Goal: Task Accomplishment & Management: Manage account settings

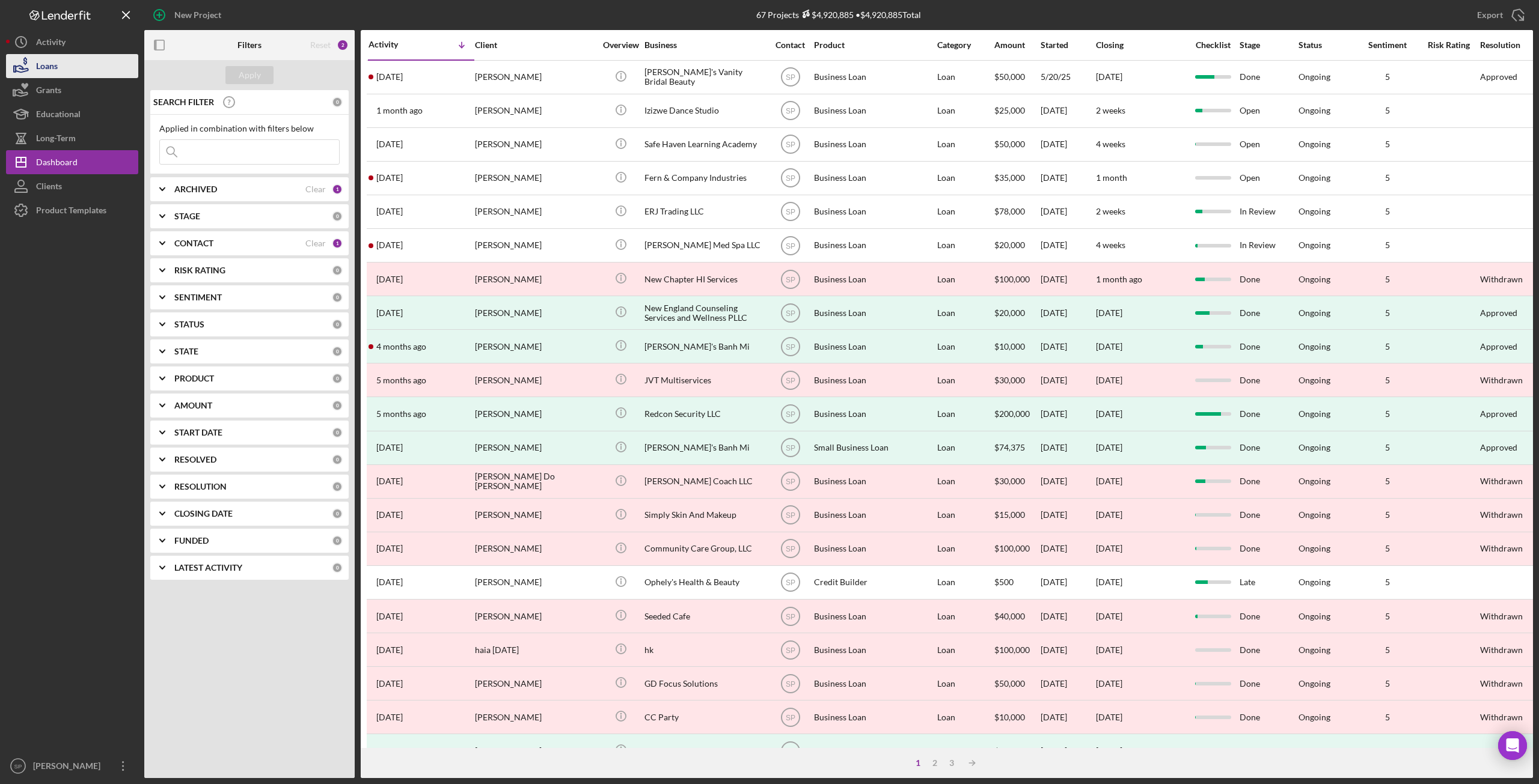
click at [58, 61] on div "Loans" at bounding box center [47, 67] width 22 height 27
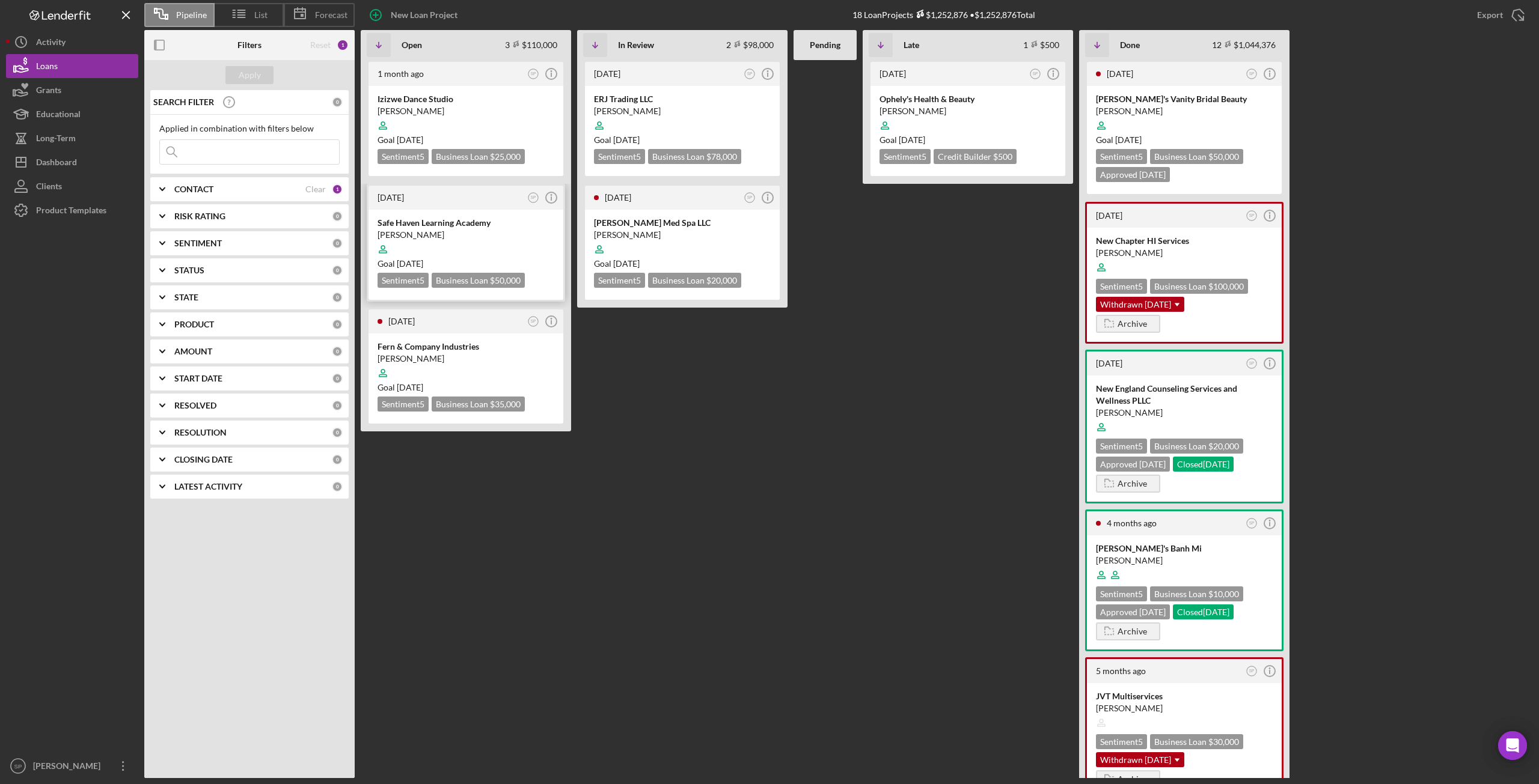
click at [450, 232] on div "[PERSON_NAME]" at bounding box center [466, 235] width 177 height 12
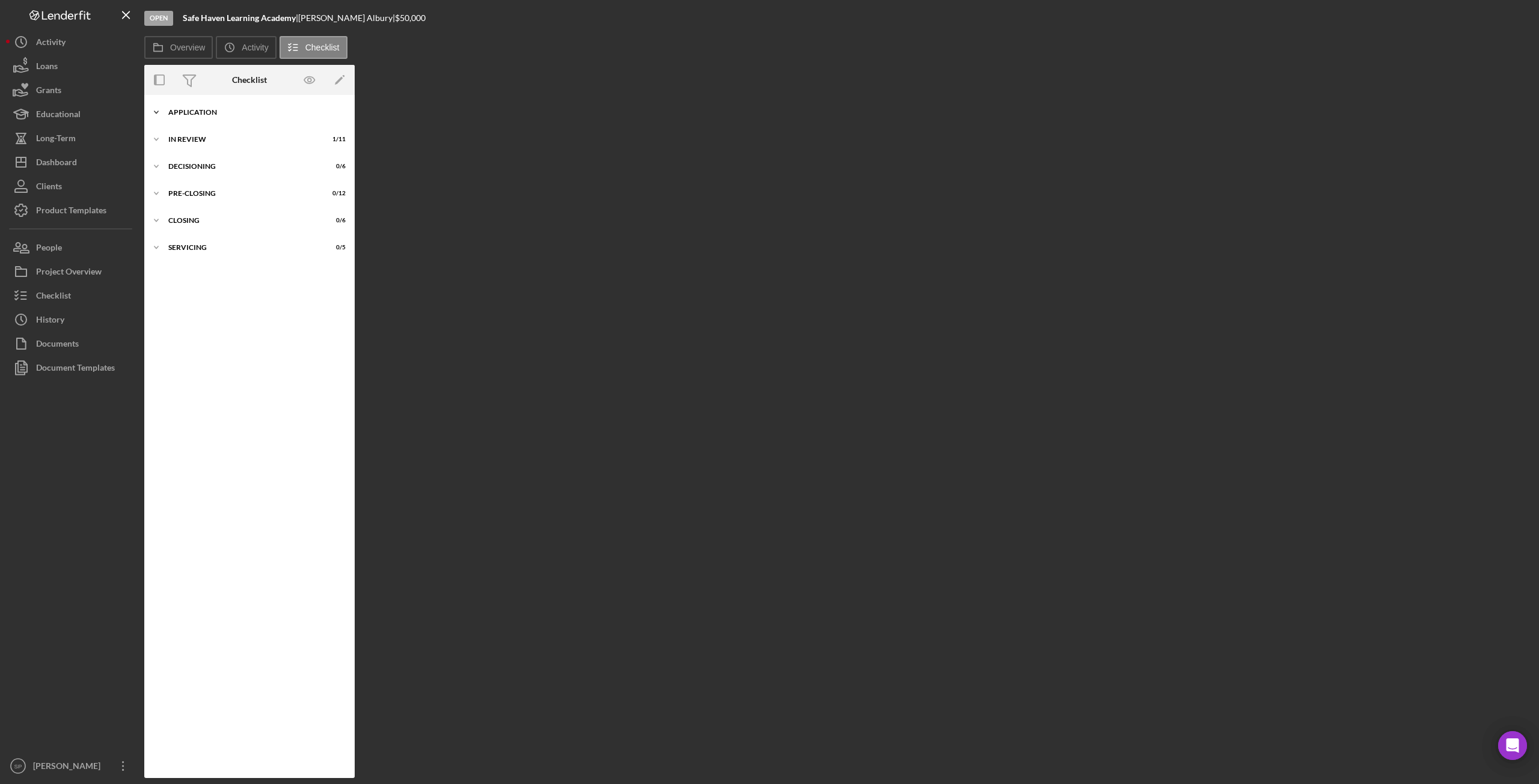
click at [156, 115] on icon "Icon/Expander" at bounding box center [156, 112] width 24 height 24
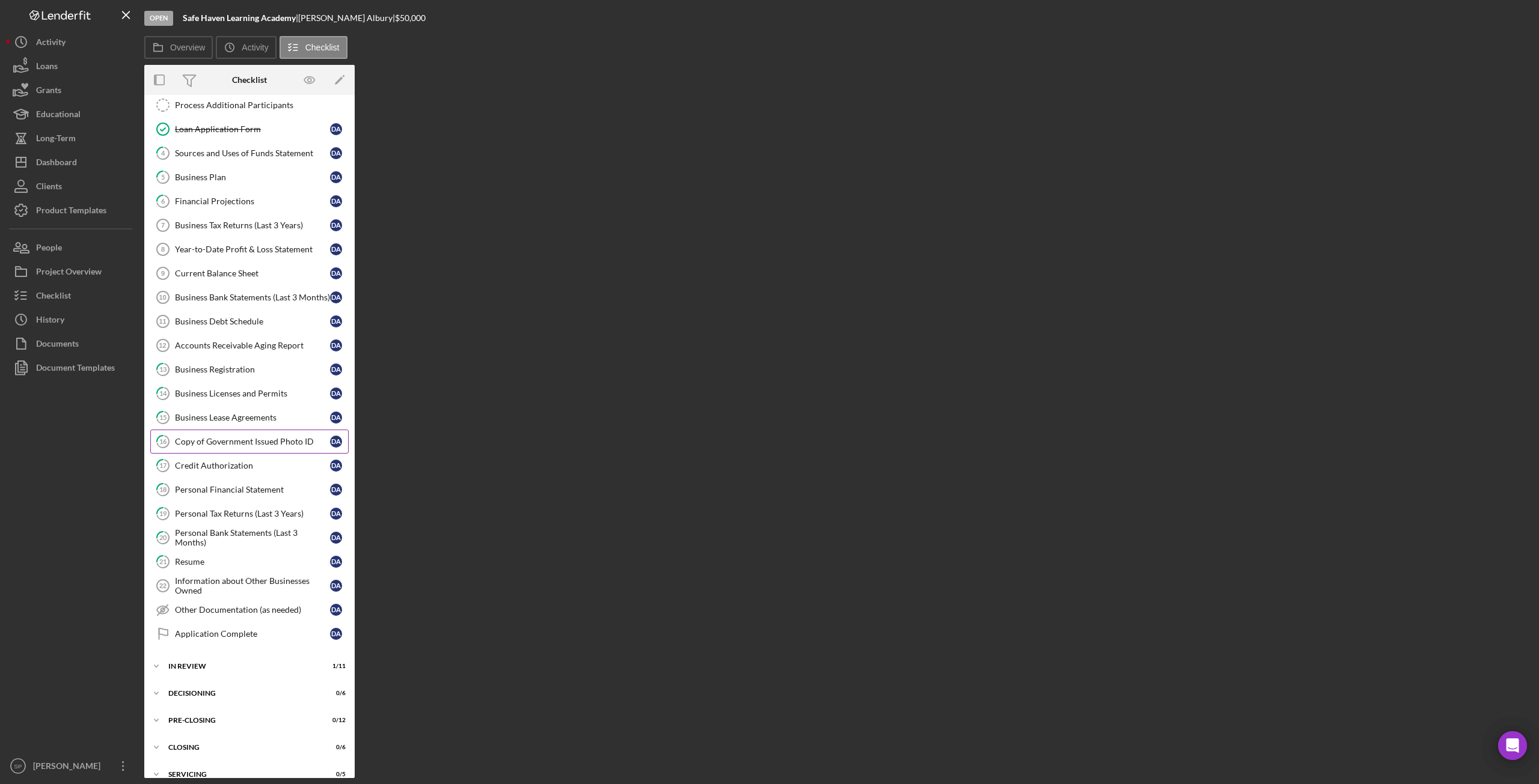
scroll to position [240, 0]
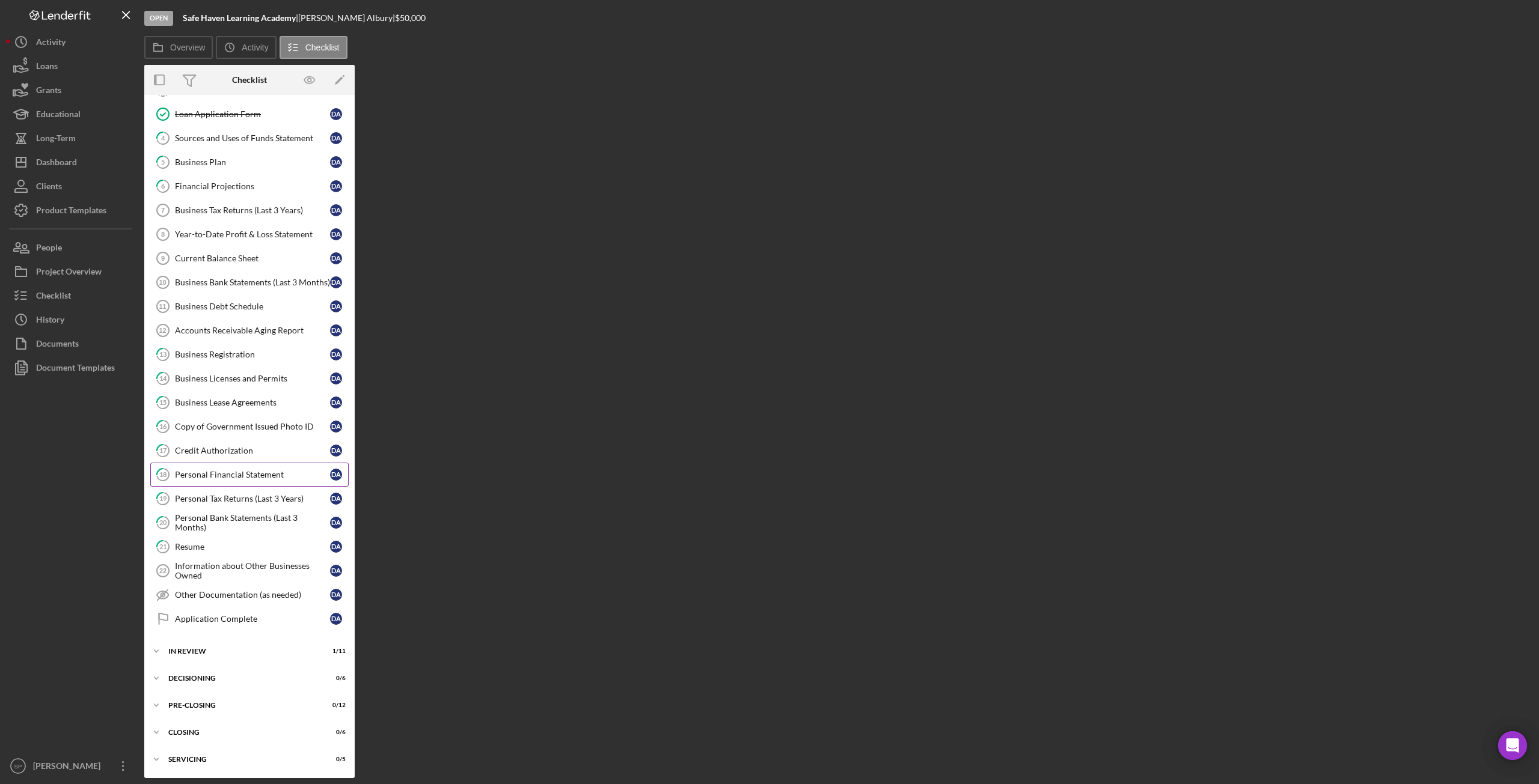
click at [205, 479] on div "Personal Financial Statement" at bounding box center [252, 474] width 155 height 9
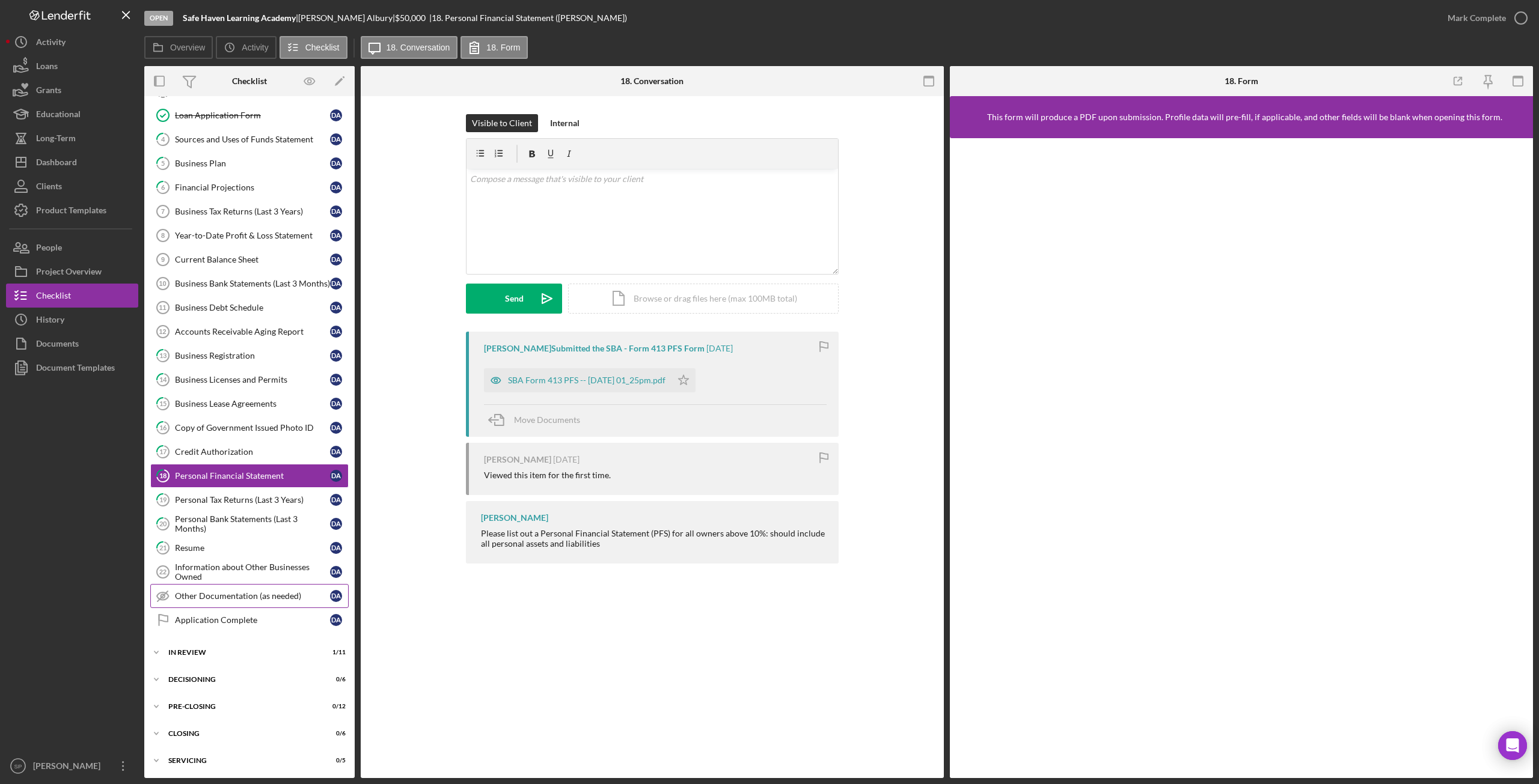
click at [212, 600] on div "Other Documentation (as needed)" at bounding box center [252, 595] width 155 height 9
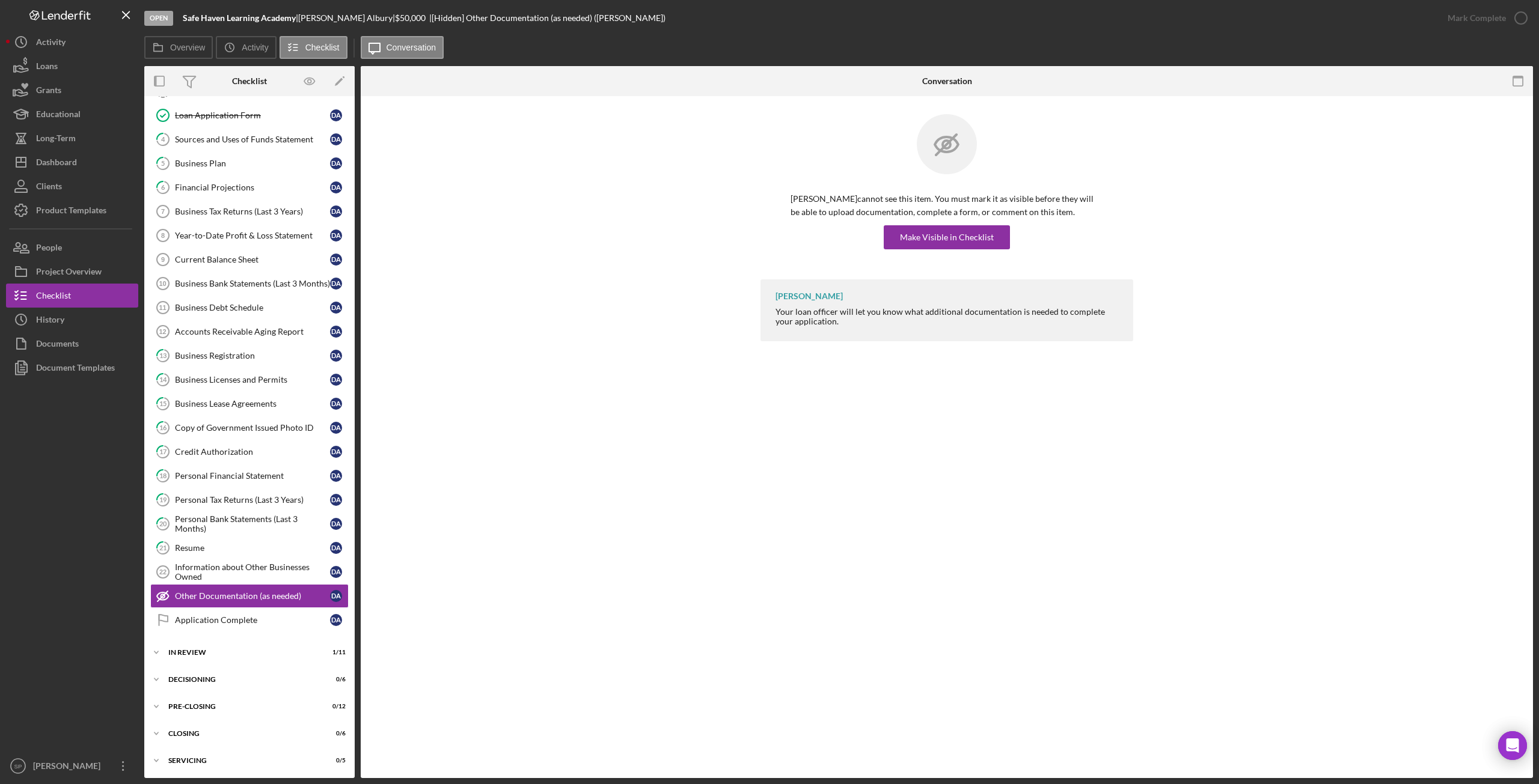
scroll to position [241, 0]
click at [198, 571] on div "Information about Other Businesses Owned" at bounding box center [252, 571] width 155 height 19
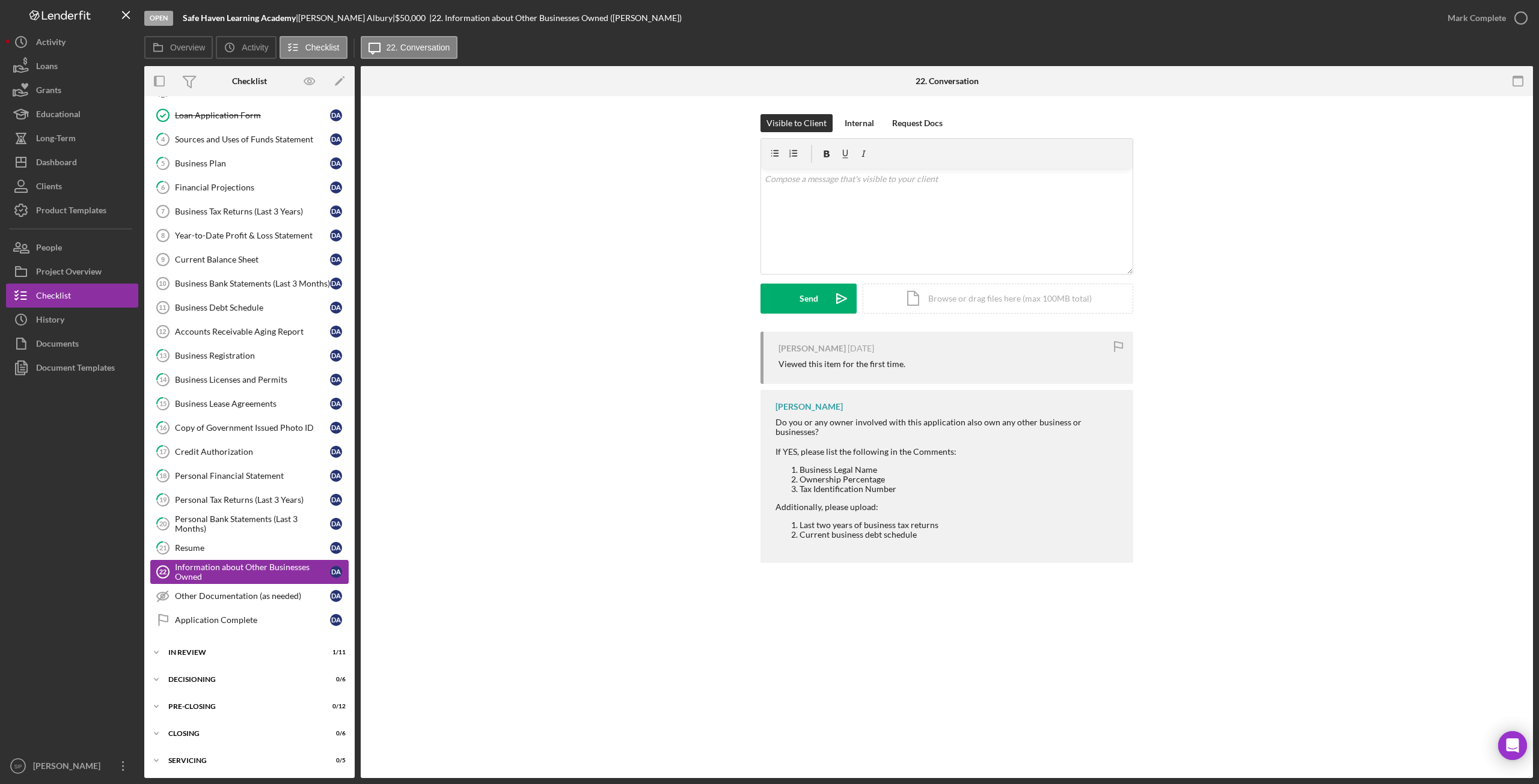
scroll to position [241, 0]
click at [282, 332] on div "Accounts Receivable Aging Report" at bounding box center [252, 330] width 155 height 9
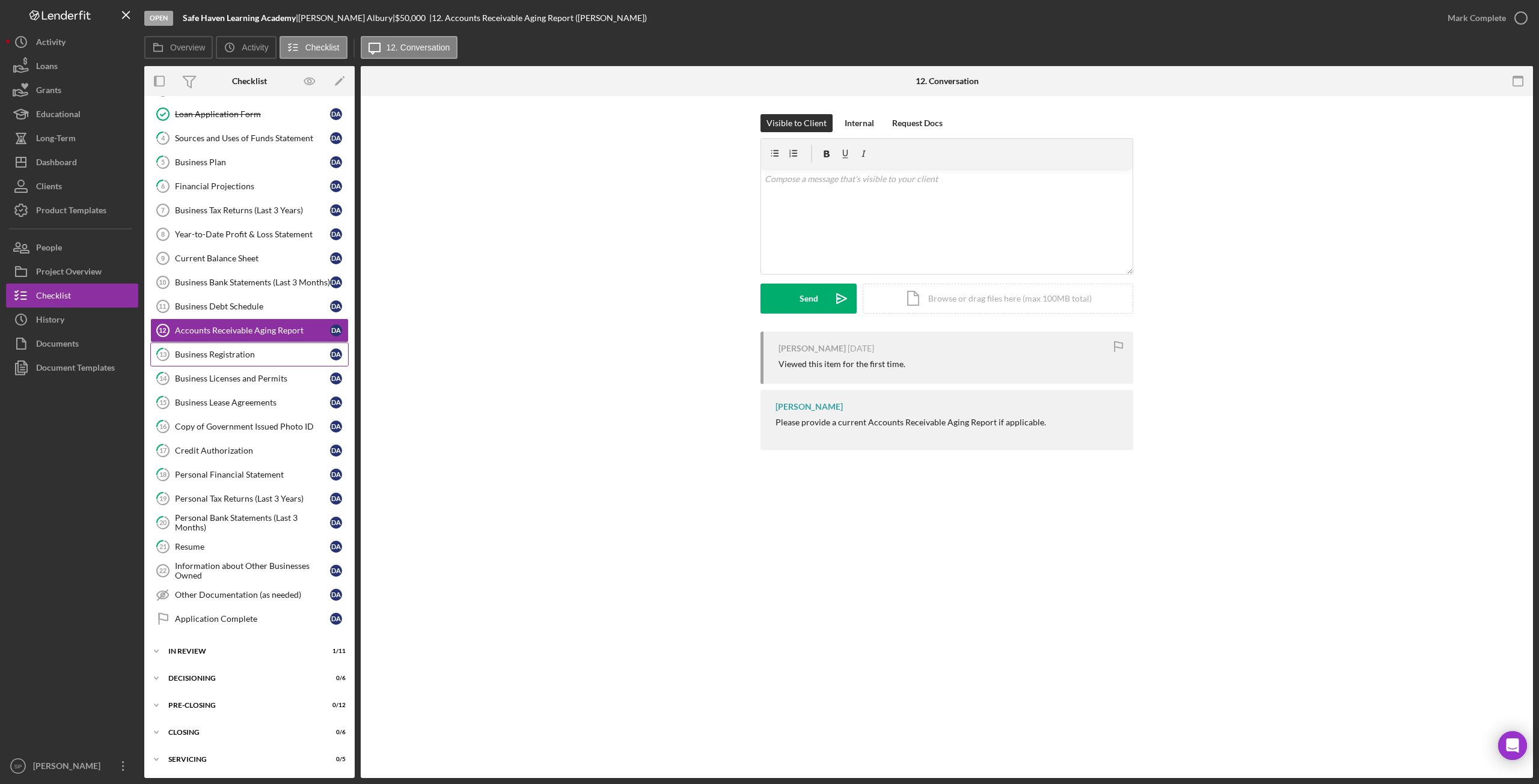
click at [246, 345] on link "13 Business Registration D A" at bounding box center [249, 354] width 198 height 24
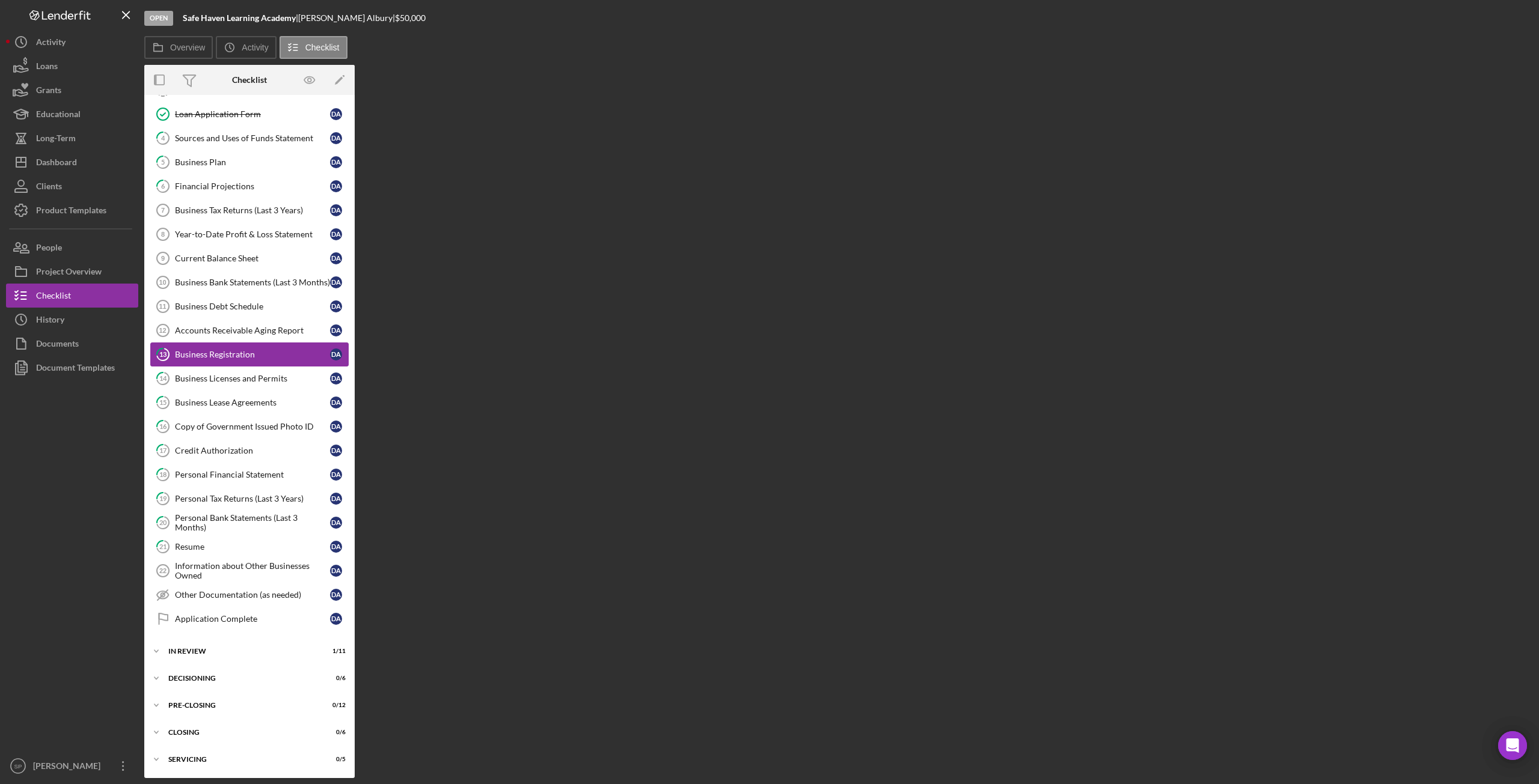
scroll to position [241, 0]
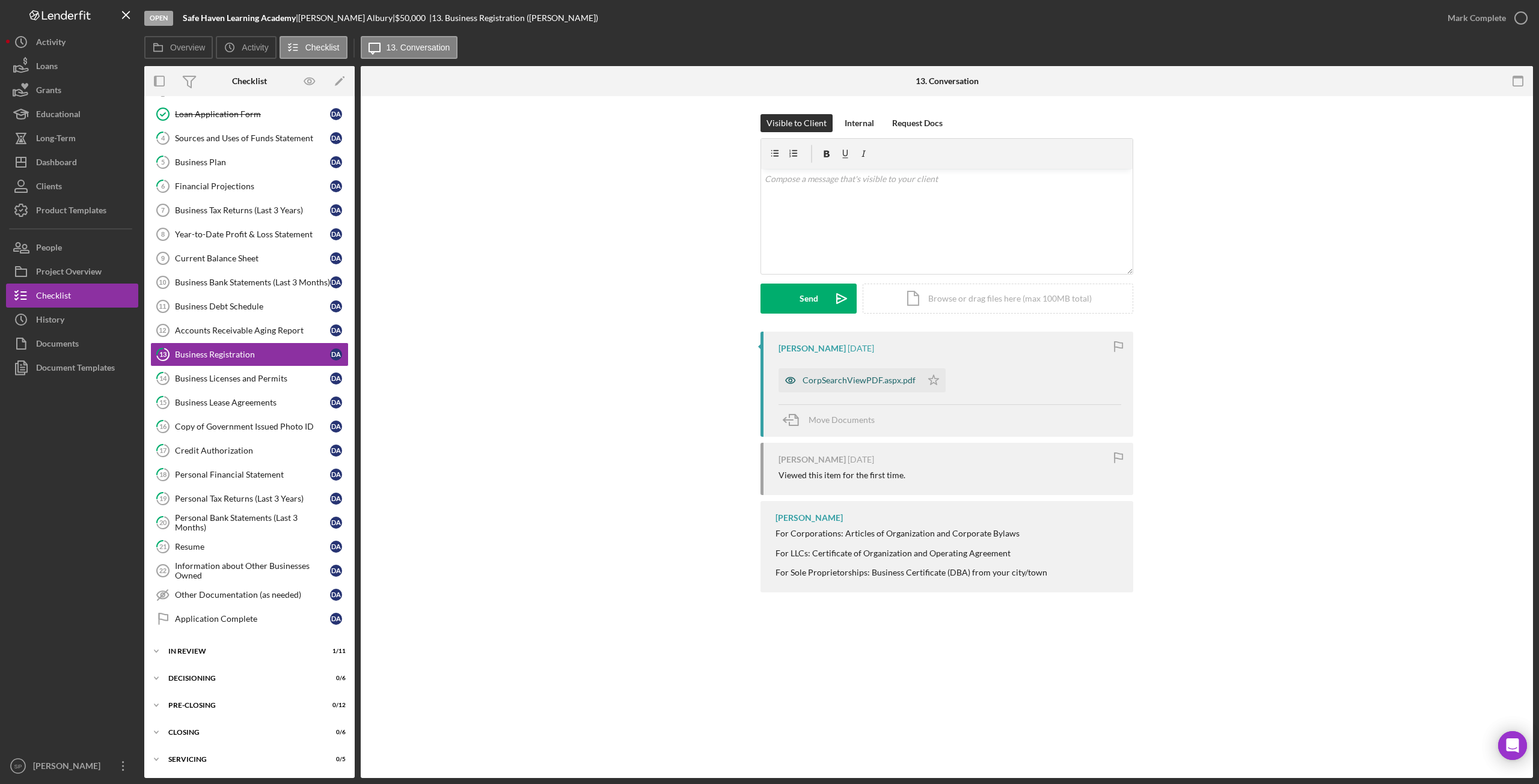
click at [844, 378] on div "CorpSearchViewPDF.aspx.pdf" at bounding box center [859, 380] width 113 height 9
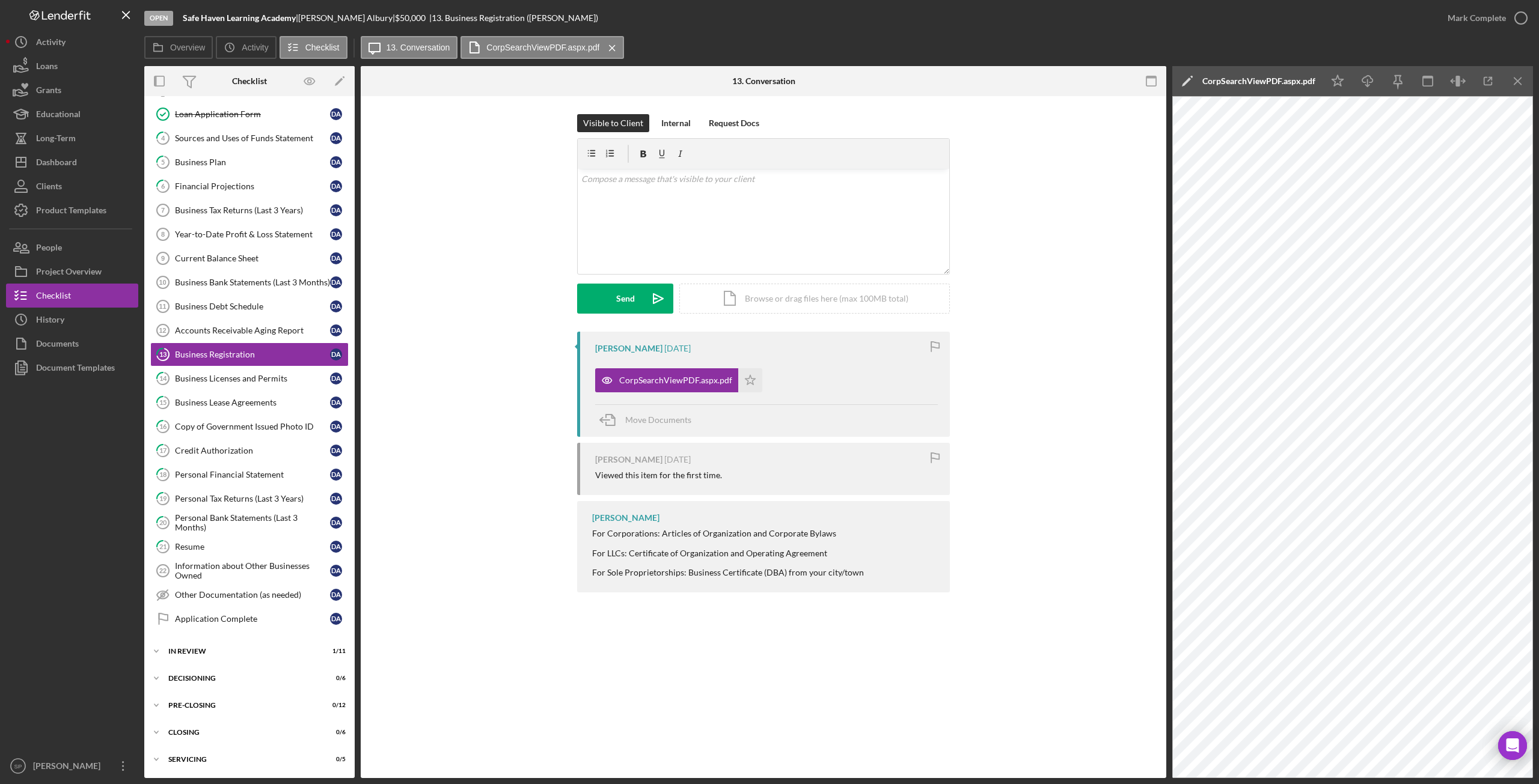
drag, startPoint x: 1535, startPoint y: 208, endPoint x: 1532, endPoint y: 224, distance: 16.3
click at [1532, 224] on div "Open Safe Haven Learning Academy | [PERSON_NAME] | $50,000 $50,000 | 13. Busine…" at bounding box center [769, 392] width 1539 height 784
